Goal: Use online tool/utility: Utilize a website feature to perform a specific function

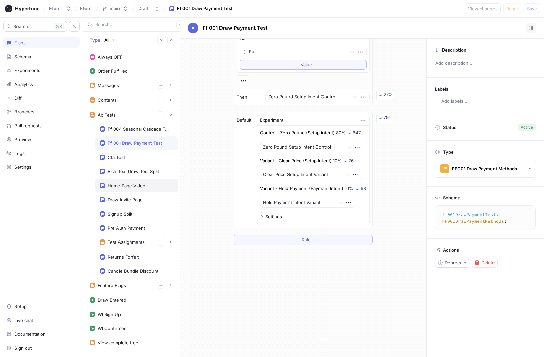
scroll to position [14, 0]
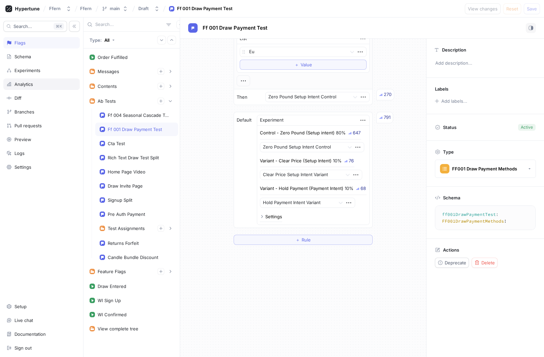
click at [46, 89] on div "Analytics" at bounding box center [41, 83] width 76 height 11
type textarea "x"
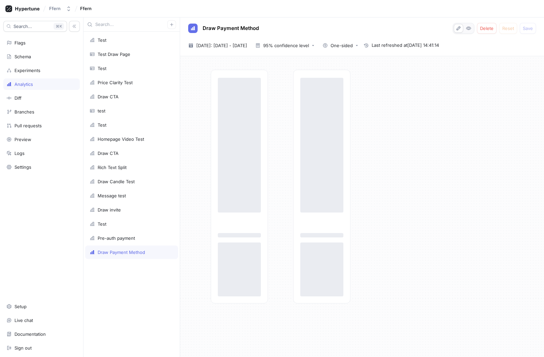
type textarea "x"
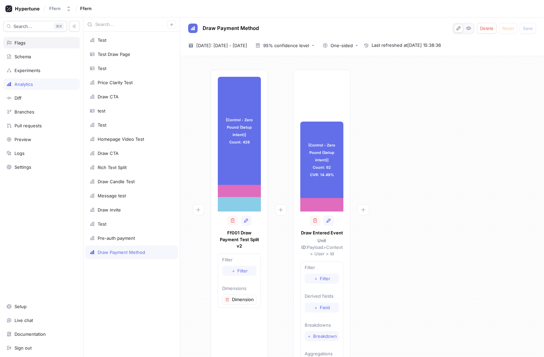
click at [39, 42] on div "Flags" at bounding box center [41, 42] width 70 height 5
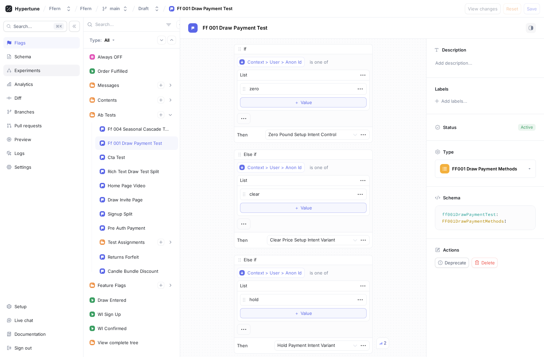
click at [45, 71] on div "Experiments" at bounding box center [41, 70] width 70 height 5
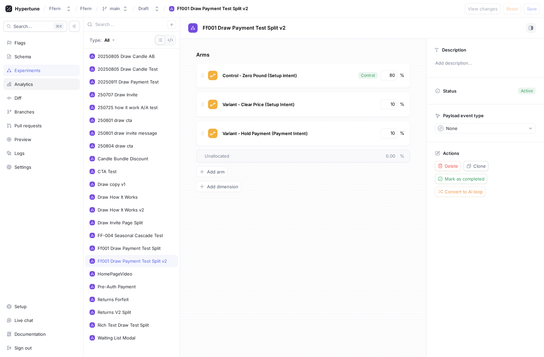
click at [43, 86] on div "Analytics" at bounding box center [41, 83] width 70 height 5
type textarea "x"
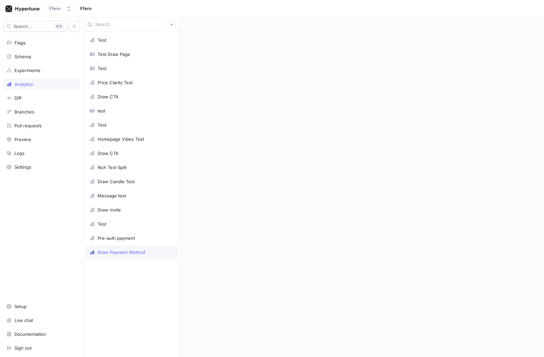
type textarea "x"
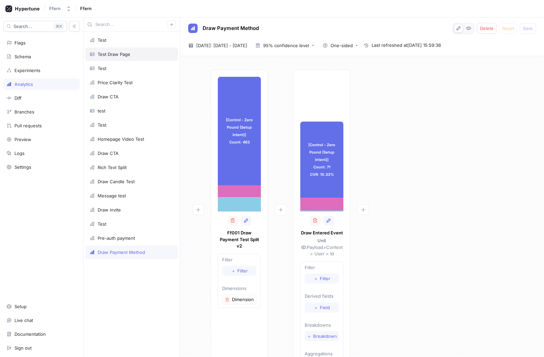
click at [149, 52] on div "Test Draw Page" at bounding box center [131, 53] width 84 height 5
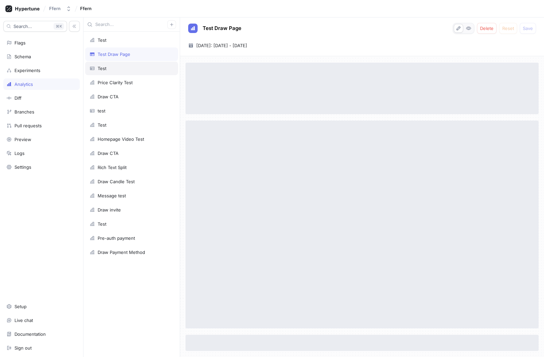
click at [144, 62] on div "Test" at bounding box center [131, 68] width 93 height 13
type textarea "x"
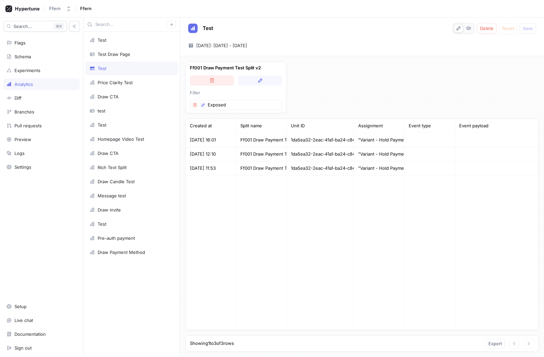
click at [224, 81] on button "button" at bounding box center [212, 80] width 44 height 10
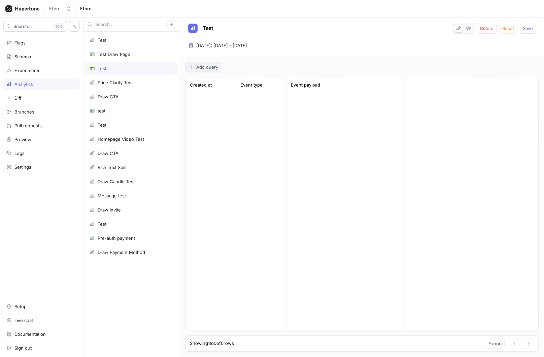
click at [208, 66] on span "Add query" at bounding box center [207, 67] width 22 height 4
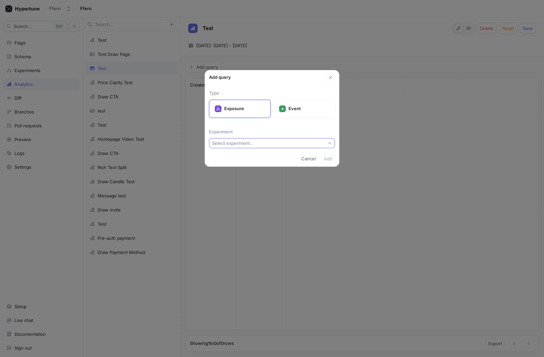
click at [252, 143] on div "Select experiment..." at bounding box center [233, 143] width 42 height 6
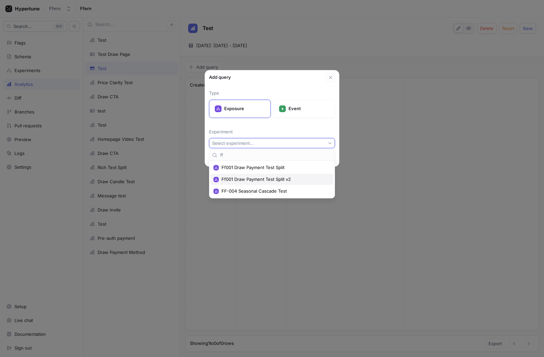
type input "ff"
click at [262, 177] on span "Ff001 Draw Payment Test Split v2" at bounding box center [274, 179] width 106 height 6
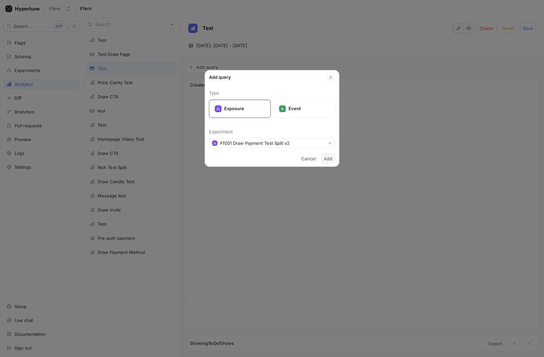
click at [325, 160] on span "Add" at bounding box center [328, 158] width 8 height 4
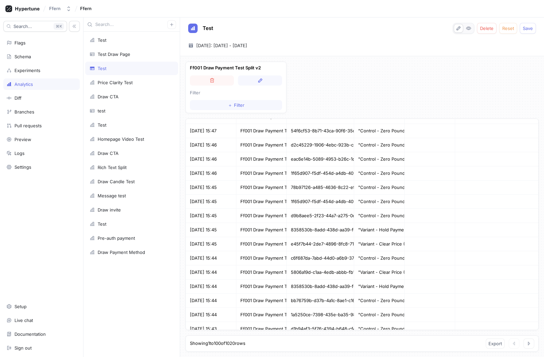
scroll to position [1222, 0]
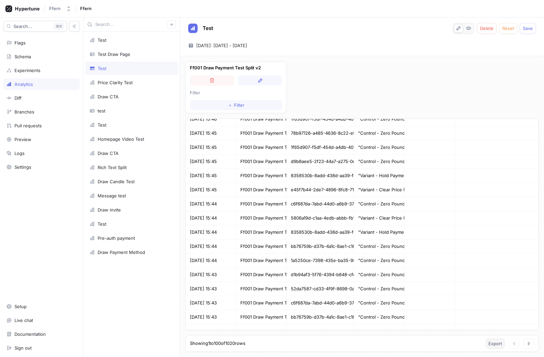
click at [492, 343] on span "Export" at bounding box center [494, 343] width 13 height 4
